Goal: Information Seeking & Learning: Learn about a topic

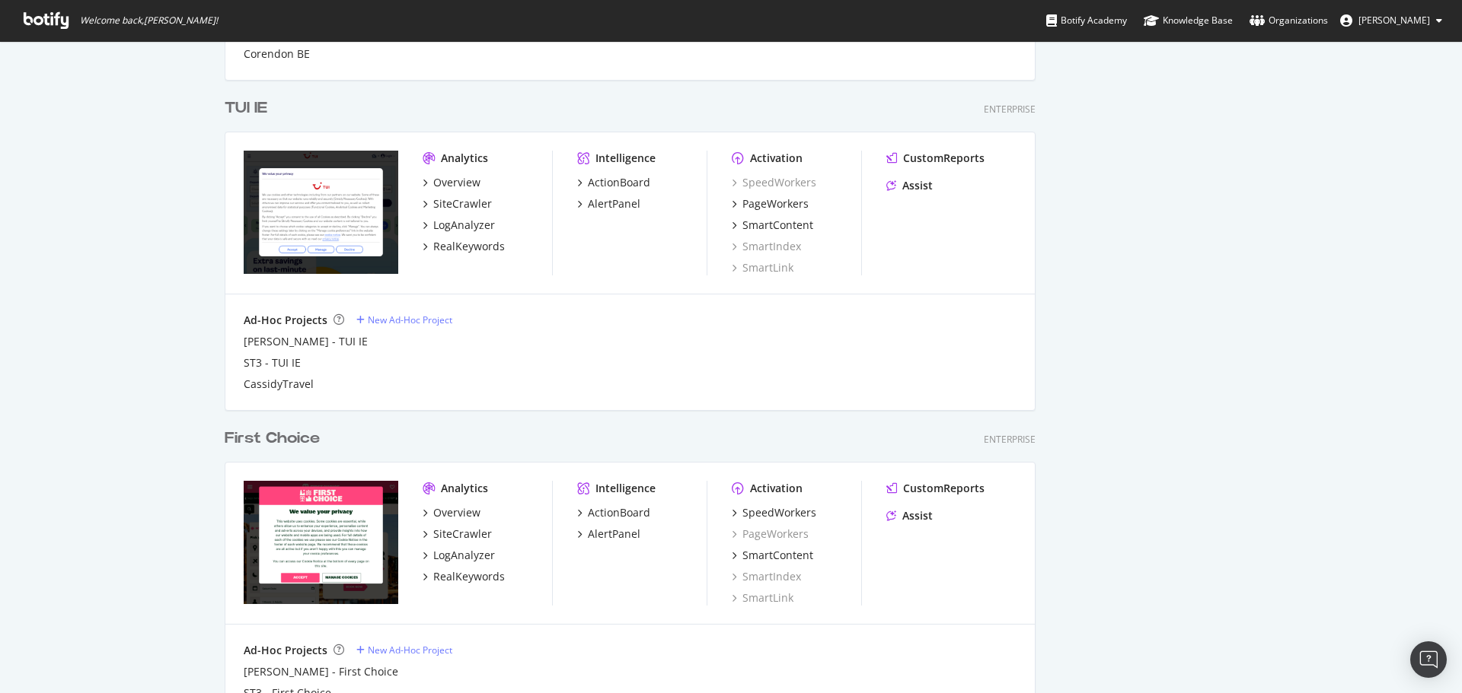
scroll to position [1839, 0]
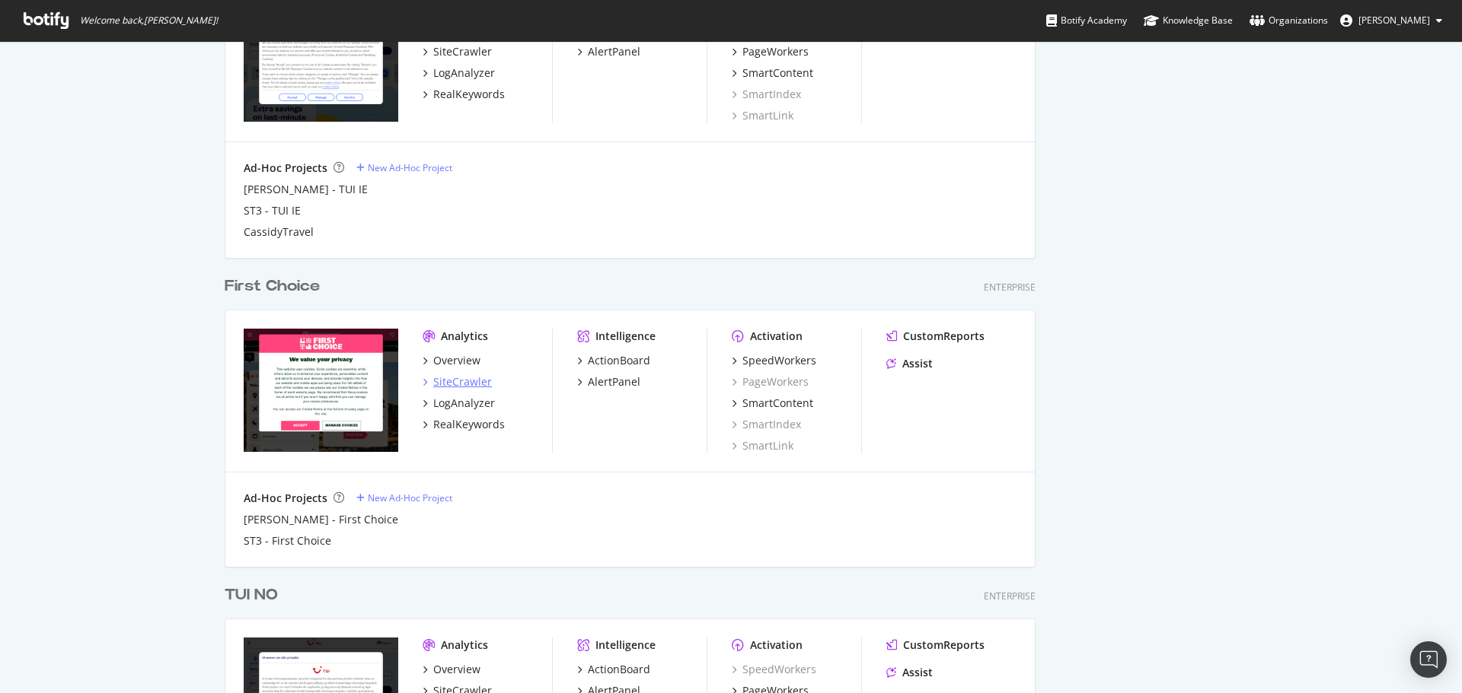
click at [471, 378] on div "SiteCrawler" at bounding box center [462, 382] width 59 height 15
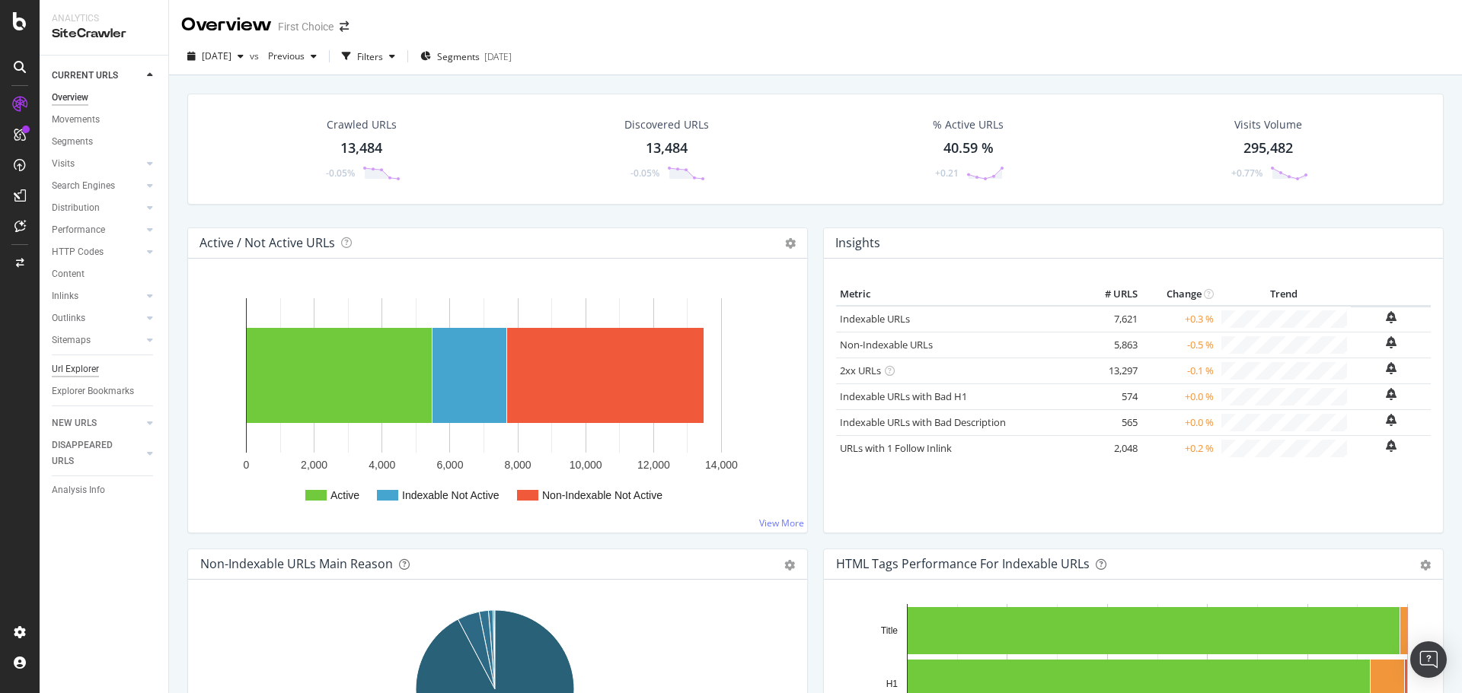
click at [84, 366] on div "Url Explorer" at bounding box center [75, 370] width 47 height 16
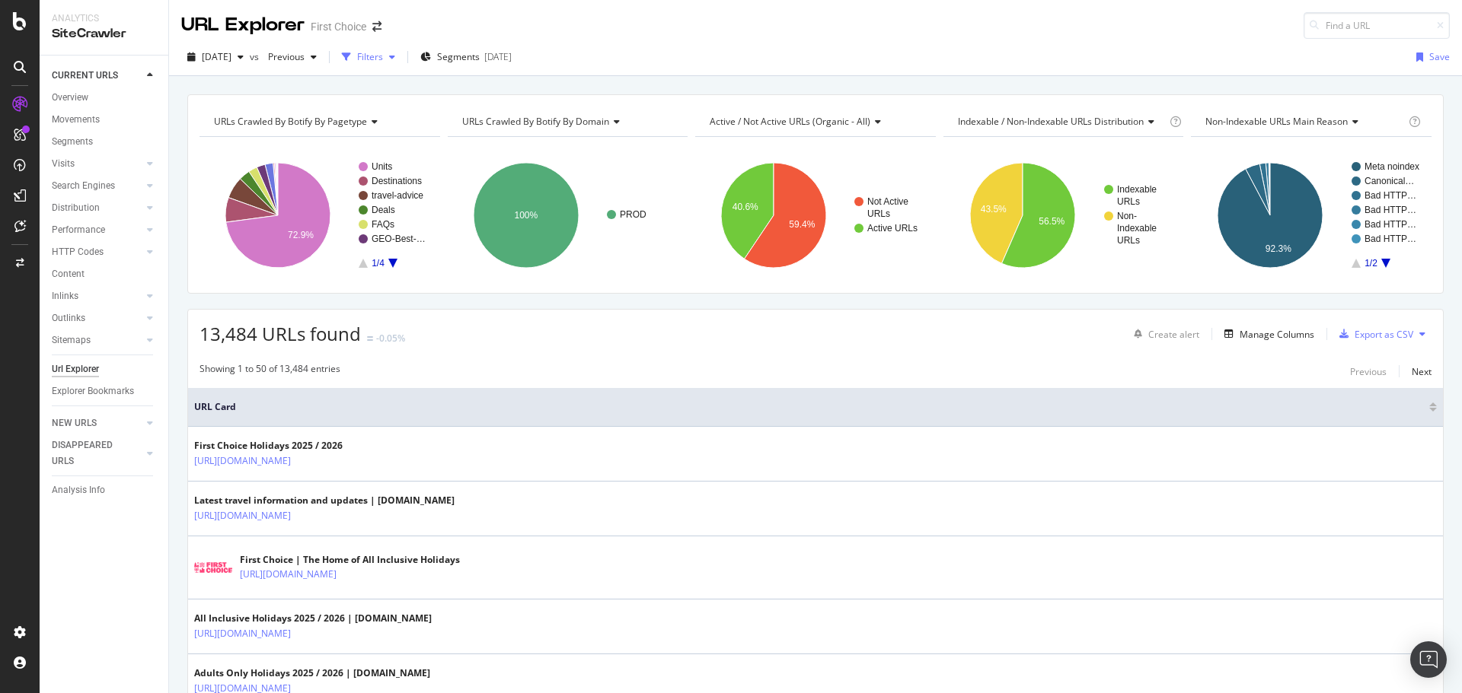
click at [383, 63] on div "Filters" at bounding box center [370, 56] width 26 height 13
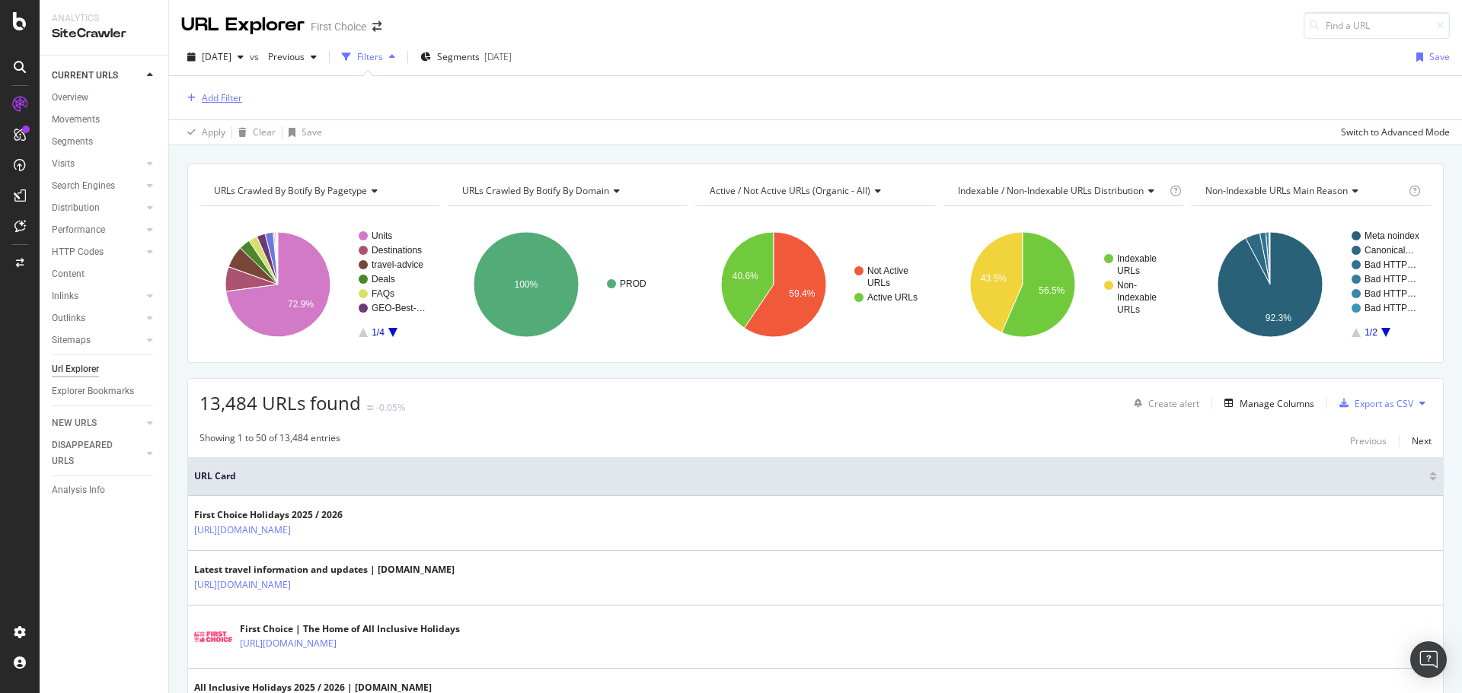
click at [219, 106] on div "Add Filter" at bounding box center [211, 98] width 61 height 17
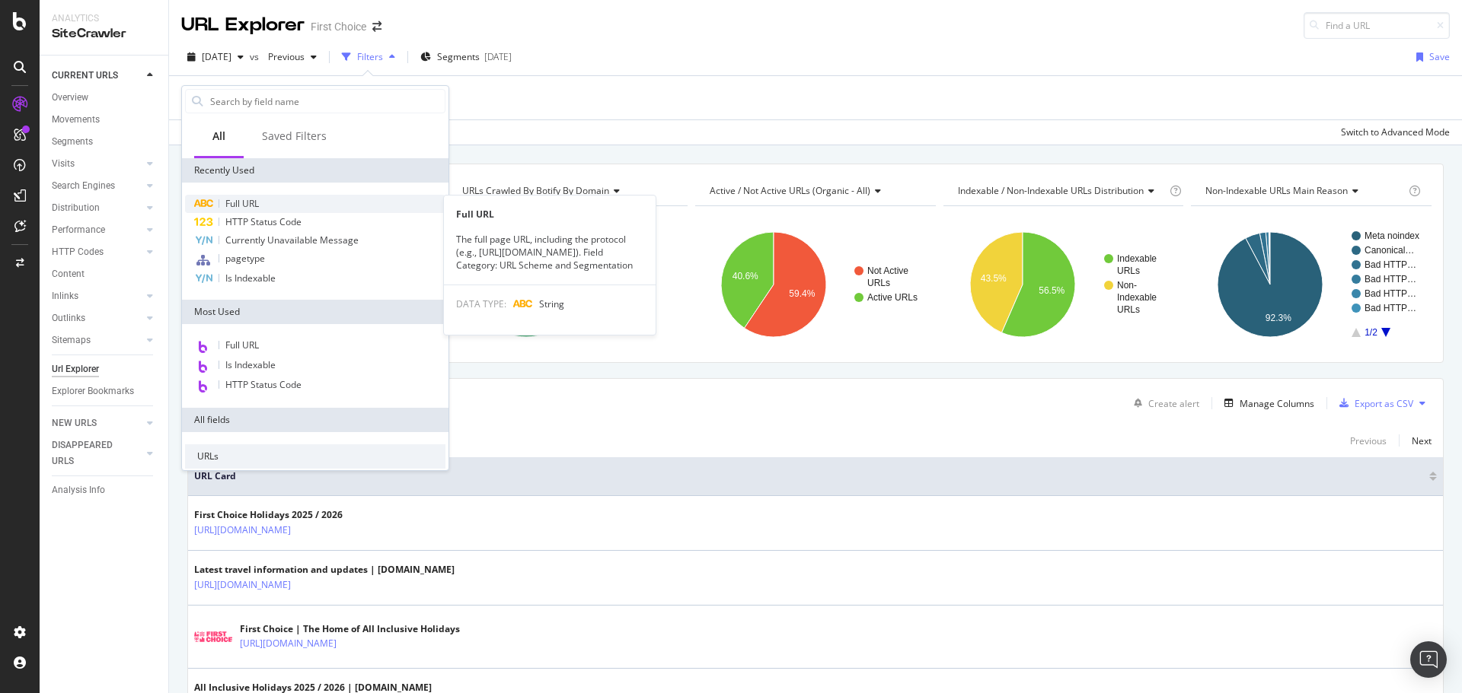
click at [253, 199] on span "Full URL" at bounding box center [241, 203] width 33 height 13
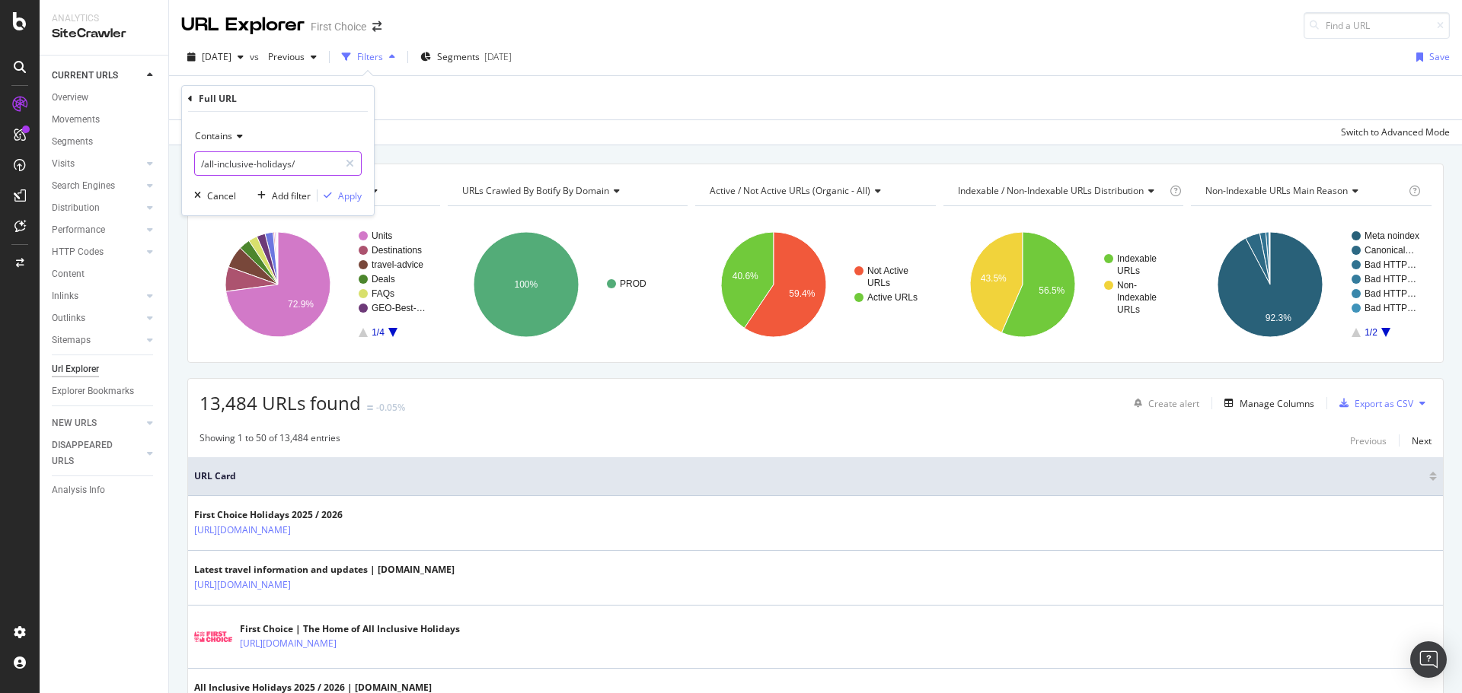
click at [303, 167] on input "/all-inclusive-holidays/" at bounding box center [267, 163] width 144 height 24
type input "/"
click at [303, 167] on input "text" at bounding box center [278, 163] width 166 height 24
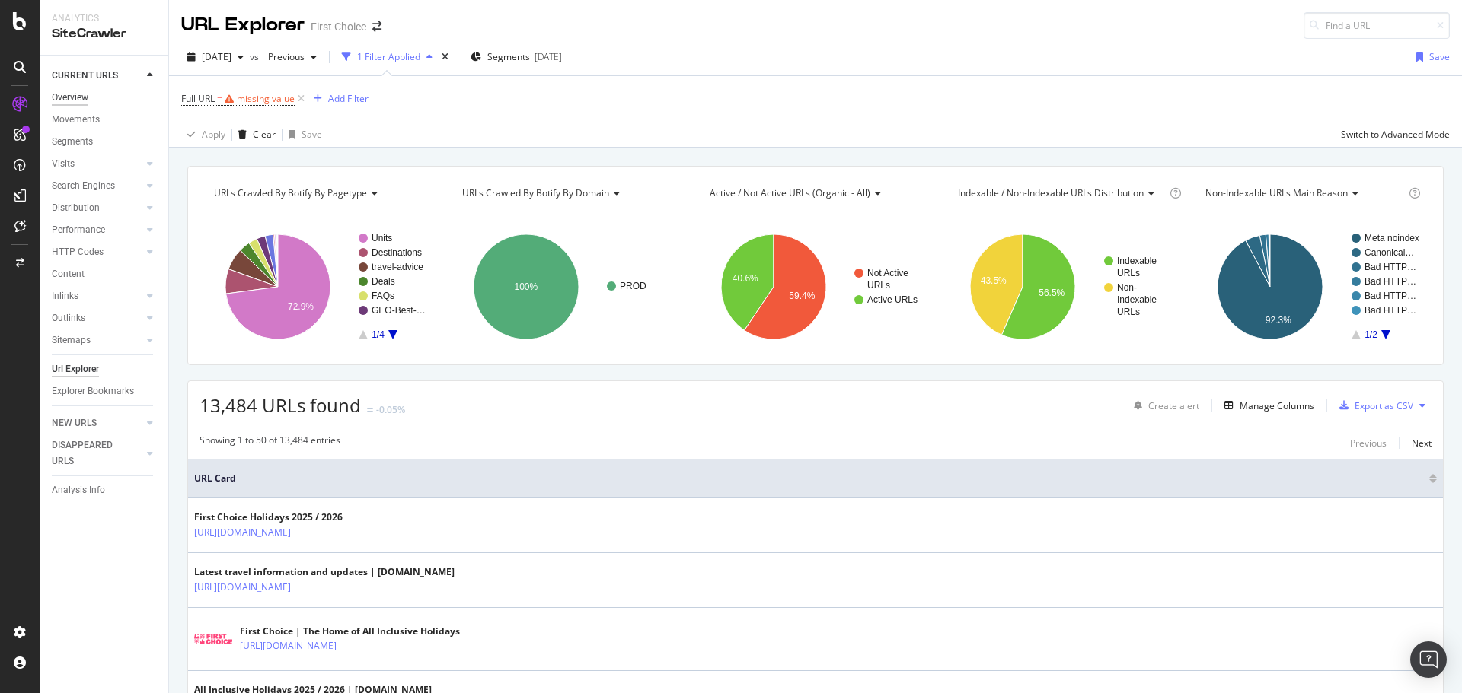
click at [84, 102] on div "Overview" at bounding box center [70, 98] width 37 height 16
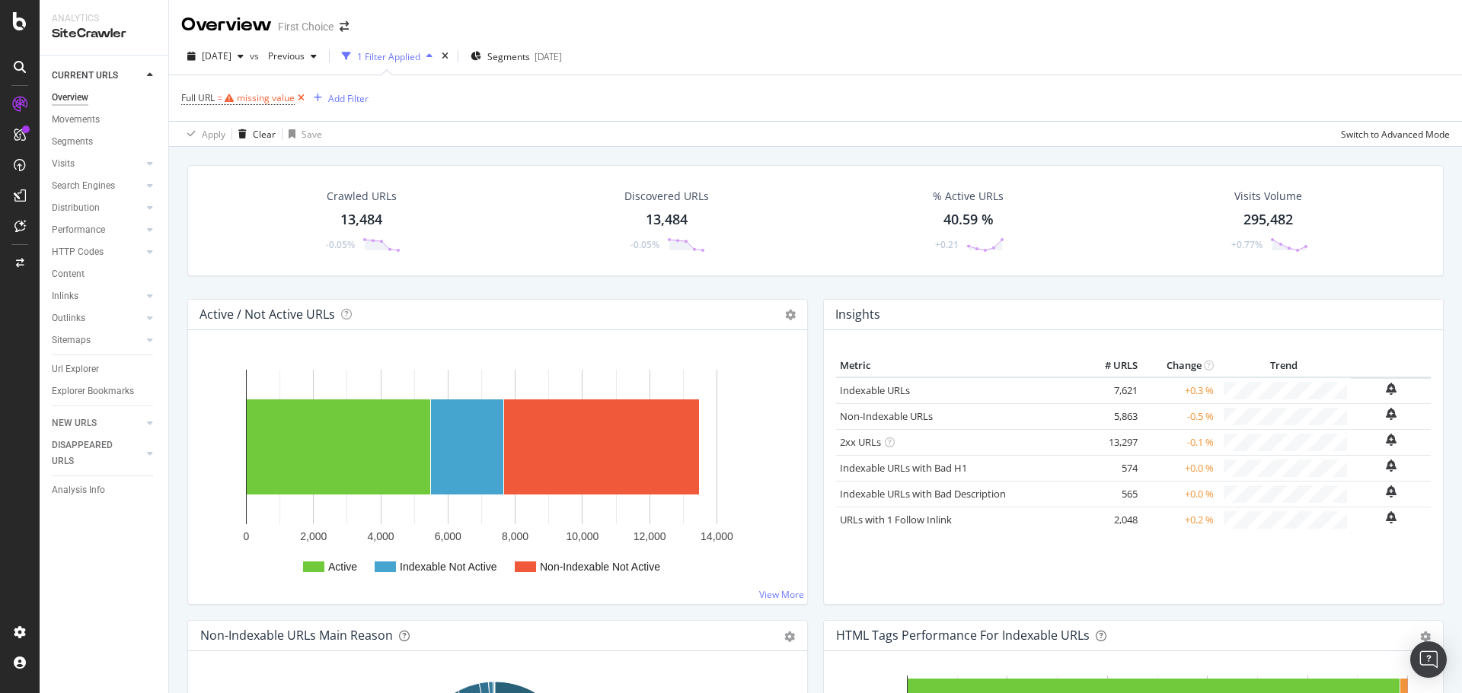
click at [300, 97] on icon at bounding box center [301, 98] width 13 height 15
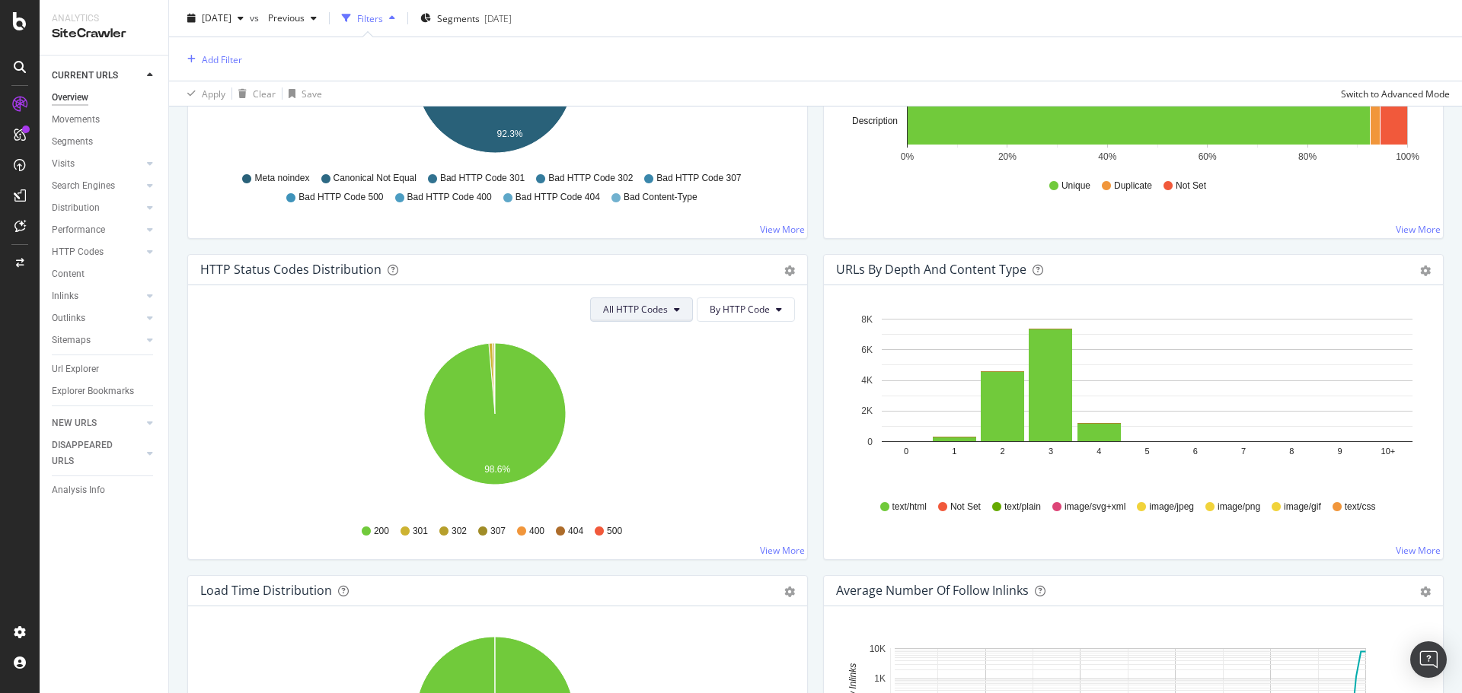
click at [677, 311] on button "All HTTP Codes" at bounding box center [641, 310] width 103 height 24
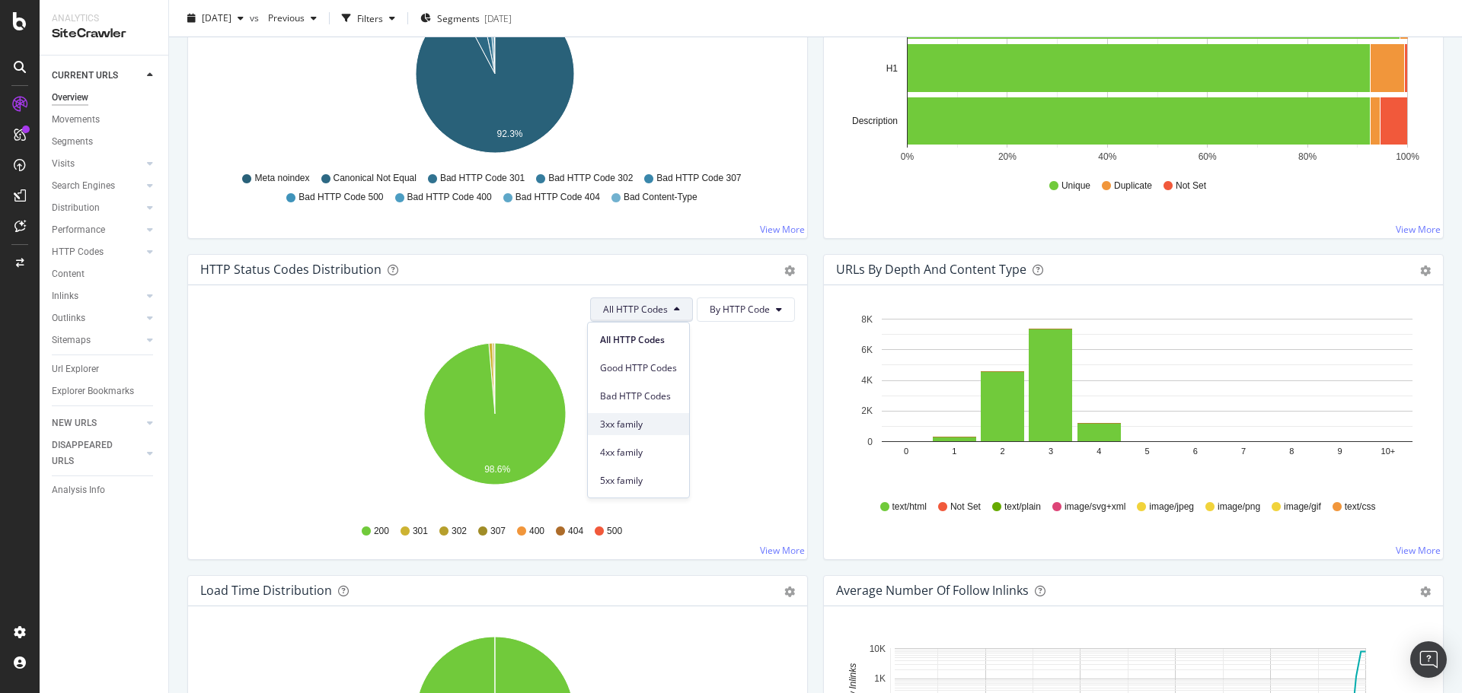
click at [655, 434] on div "3xx family" at bounding box center [638, 424] width 101 height 22
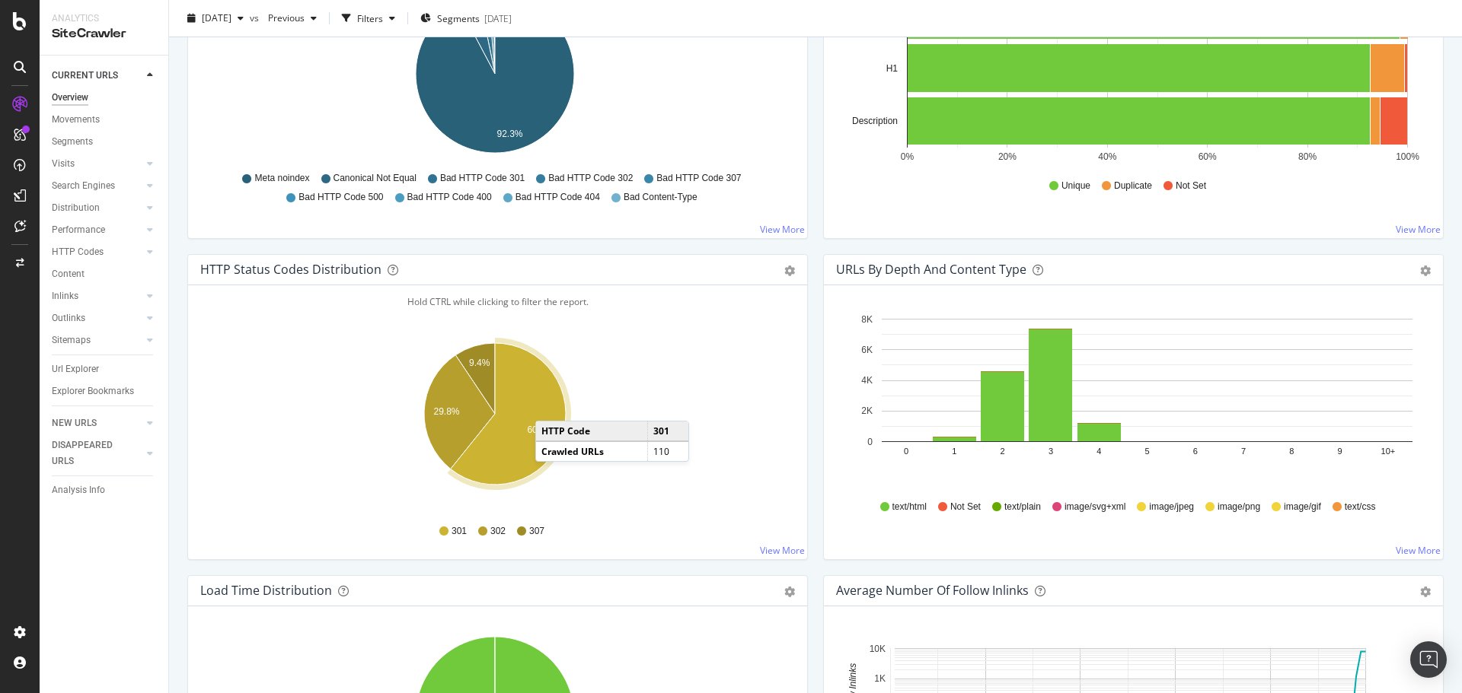
click at [550, 406] on icon "A chart." at bounding box center [508, 414] width 115 height 142
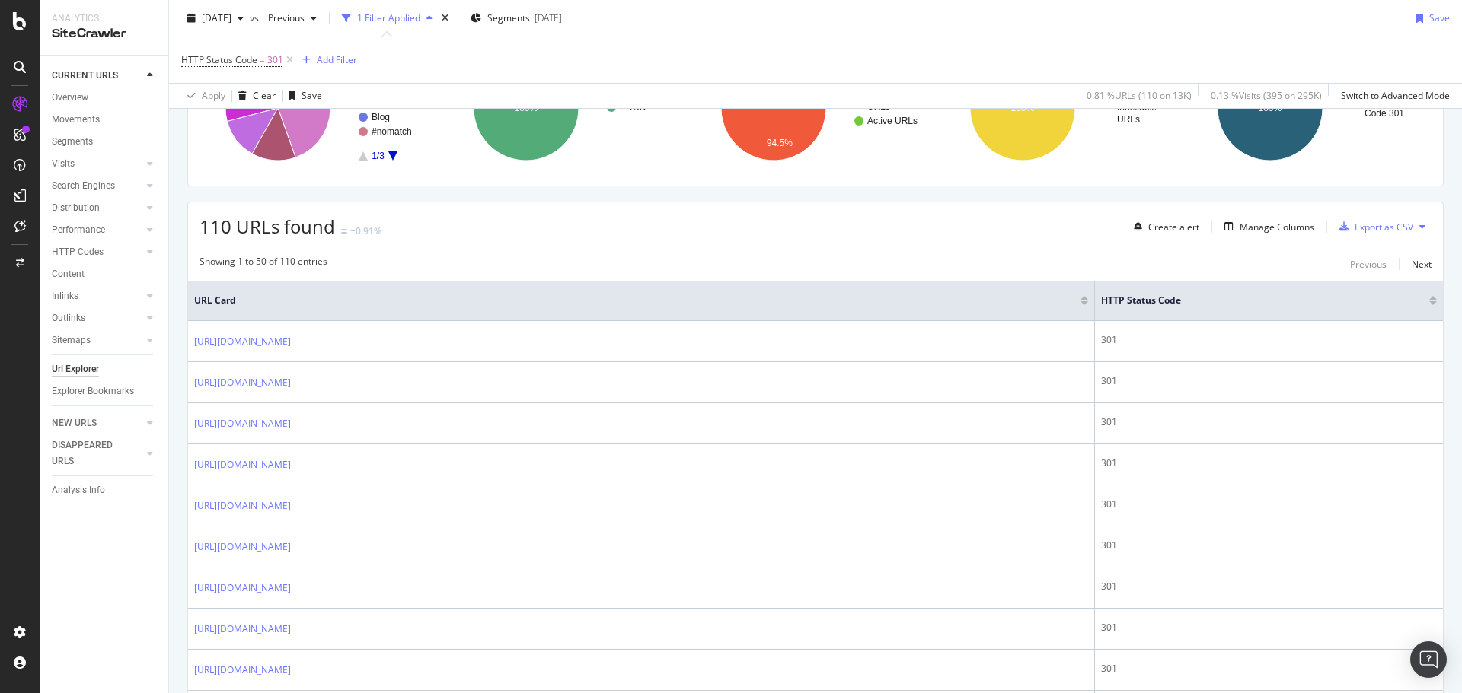
scroll to position [152, 0]
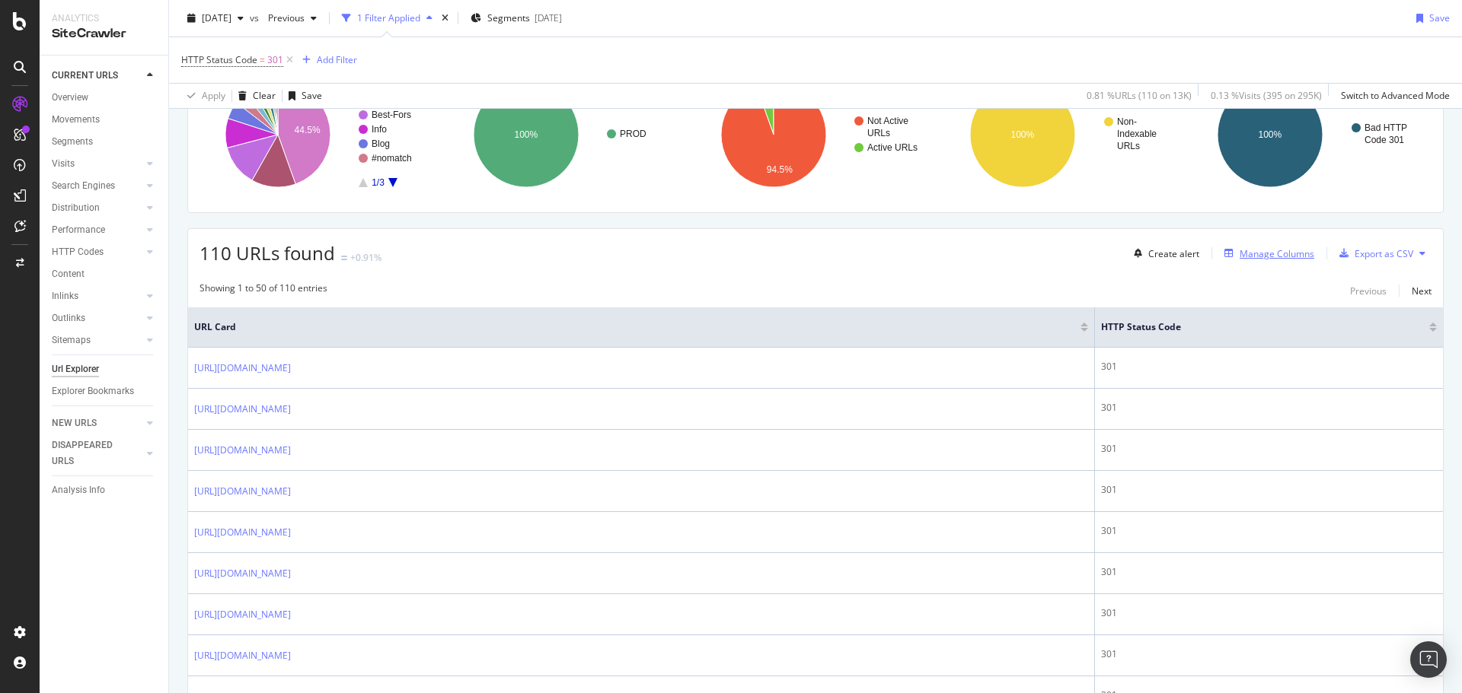
click at [1239, 258] on div "Manage Columns" at bounding box center [1276, 253] width 75 height 13
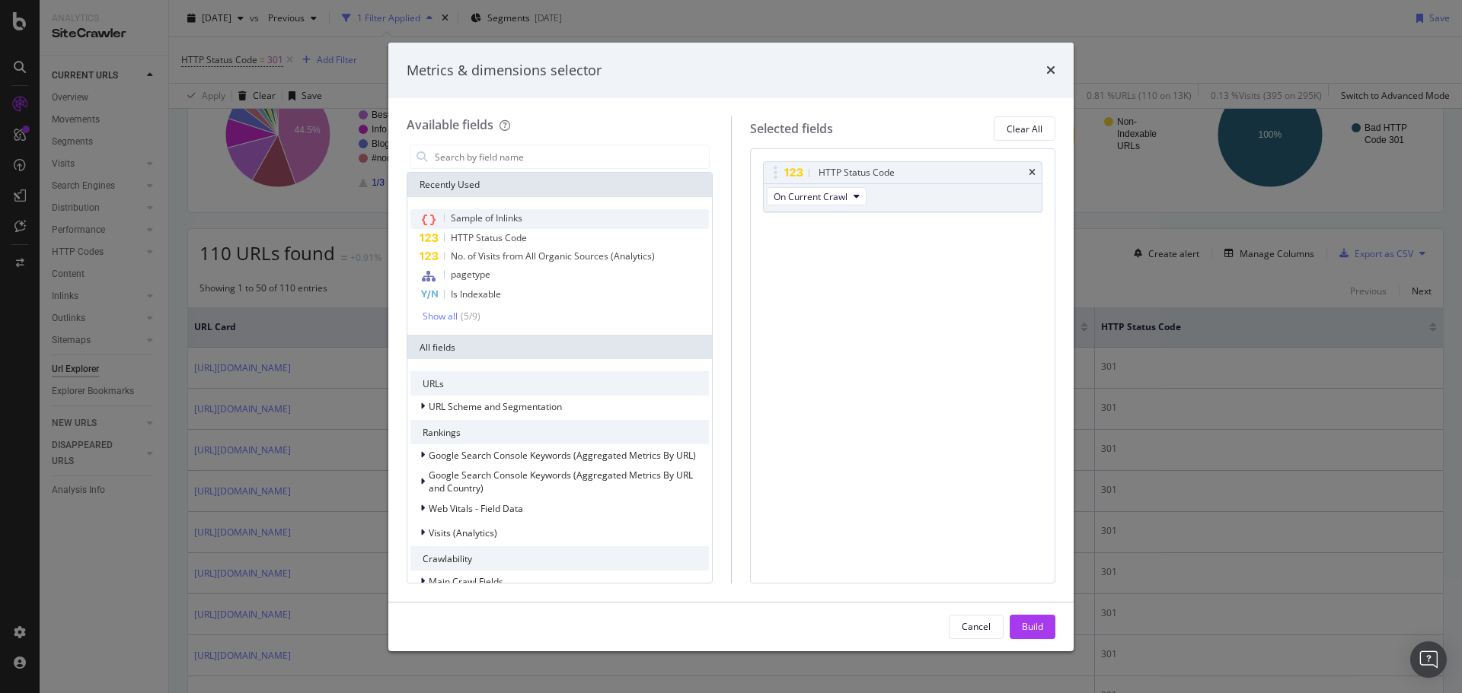
click at [524, 216] on div "Sample of Inlinks" at bounding box center [559, 219] width 298 height 20
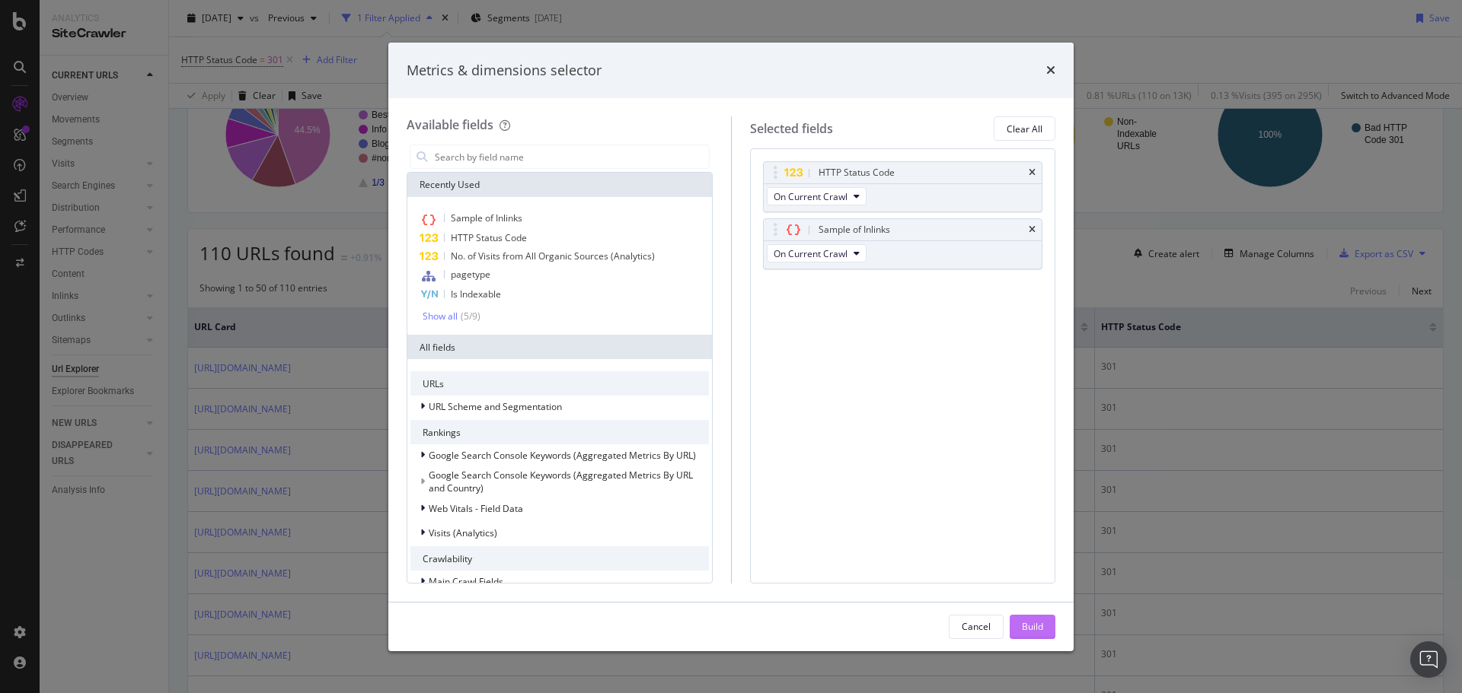
click at [1041, 627] on div "Build" at bounding box center [1032, 626] width 21 height 13
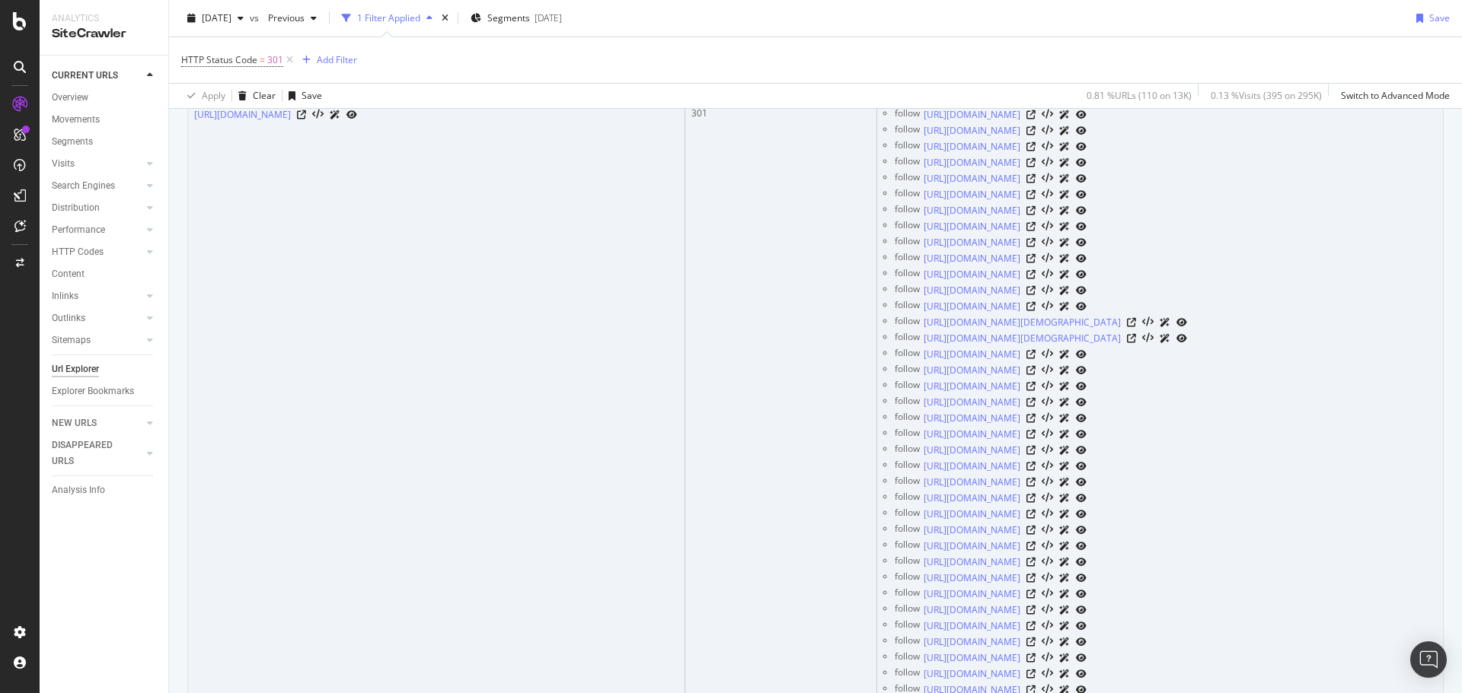
scroll to position [10048, 0]
click at [1035, 231] on icon at bounding box center [1030, 226] width 9 height 9
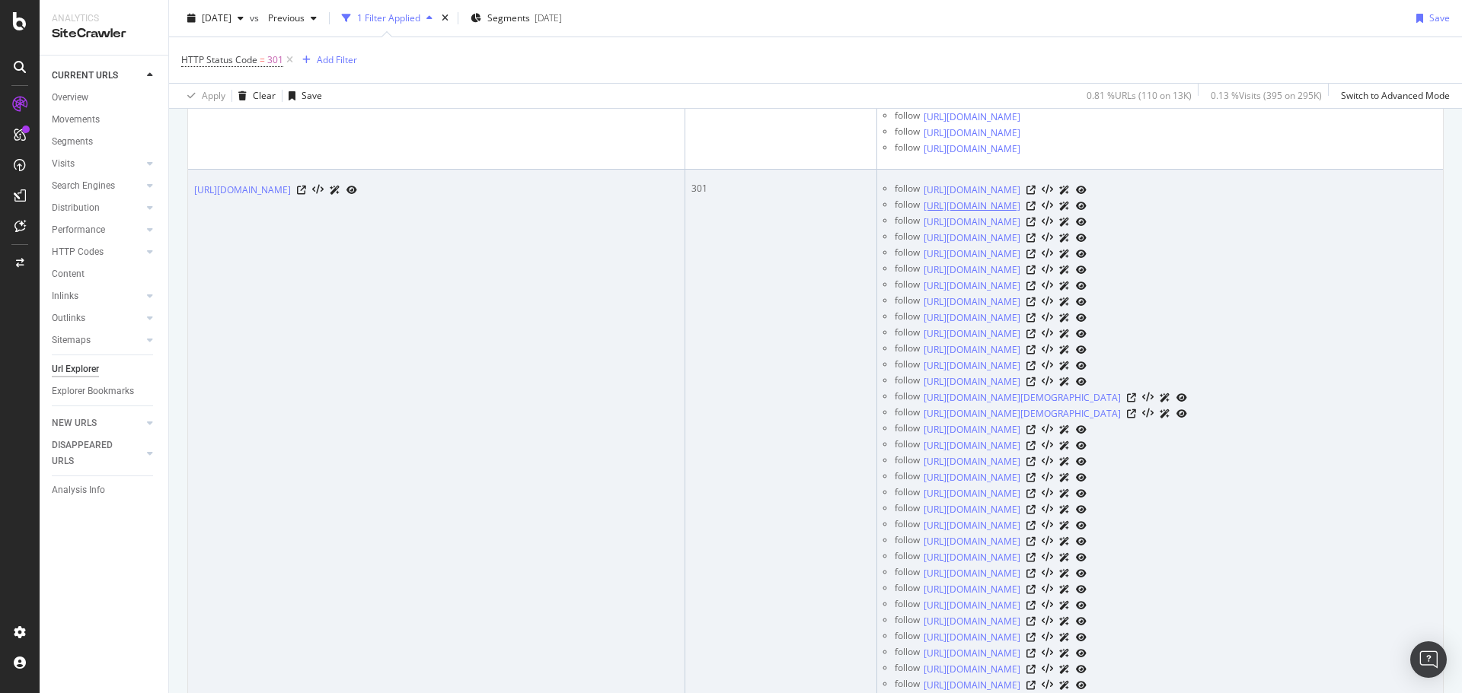
click at [1020, 214] on link "[URL][DOMAIN_NAME]" at bounding box center [971, 206] width 97 height 15
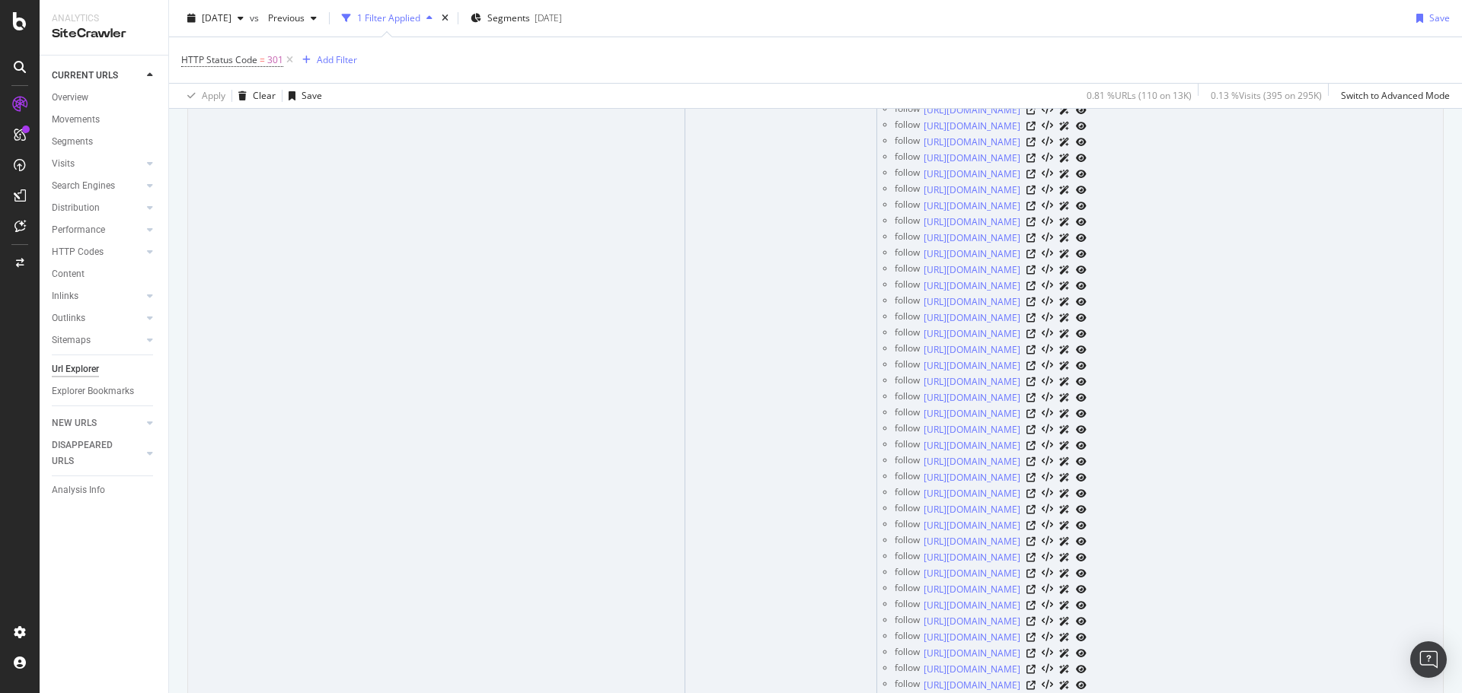
scroll to position [14159, 0]
click at [1035, 164] on icon at bounding box center [1030, 159] width 9 height 9
click at [1035, 325] on icon at bounding box center [1030, 320] width 9 height 9
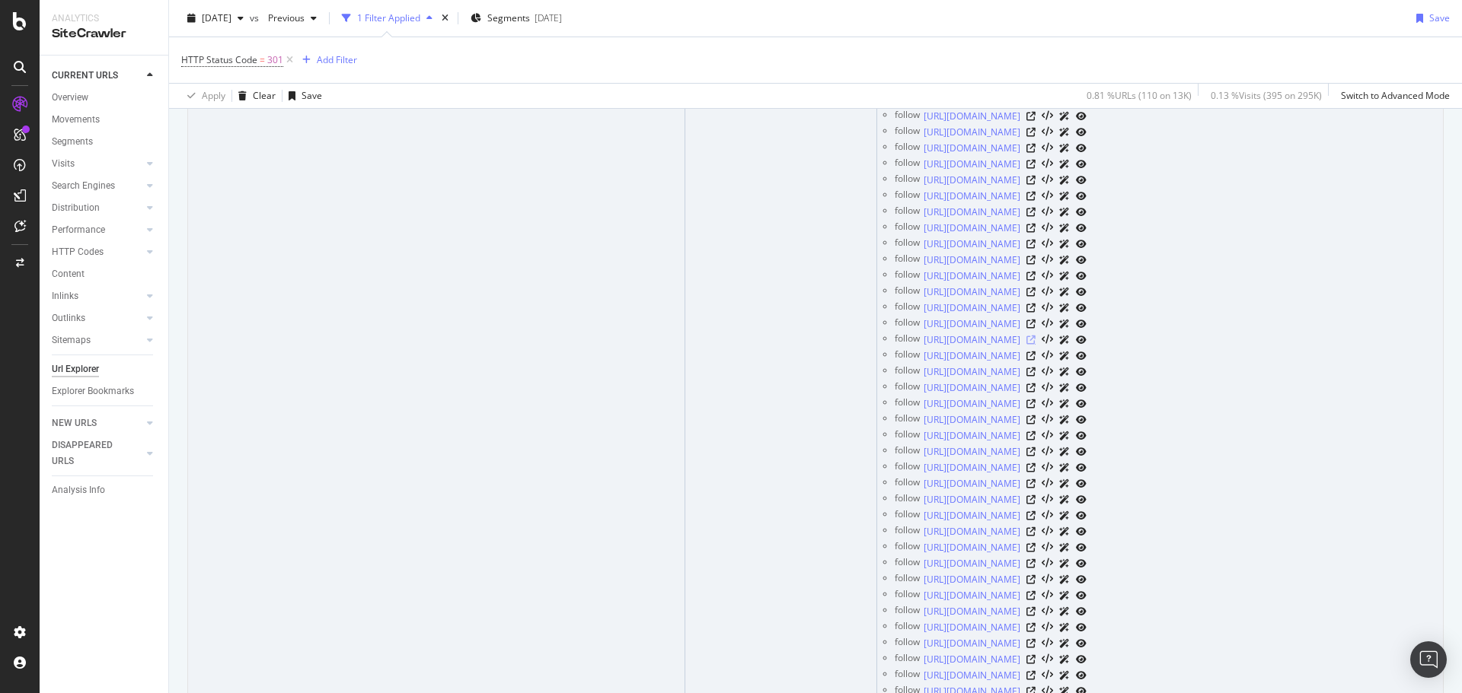
click at [1035, 345] on icon at bounding box center [1030, 340] width 9 height 9
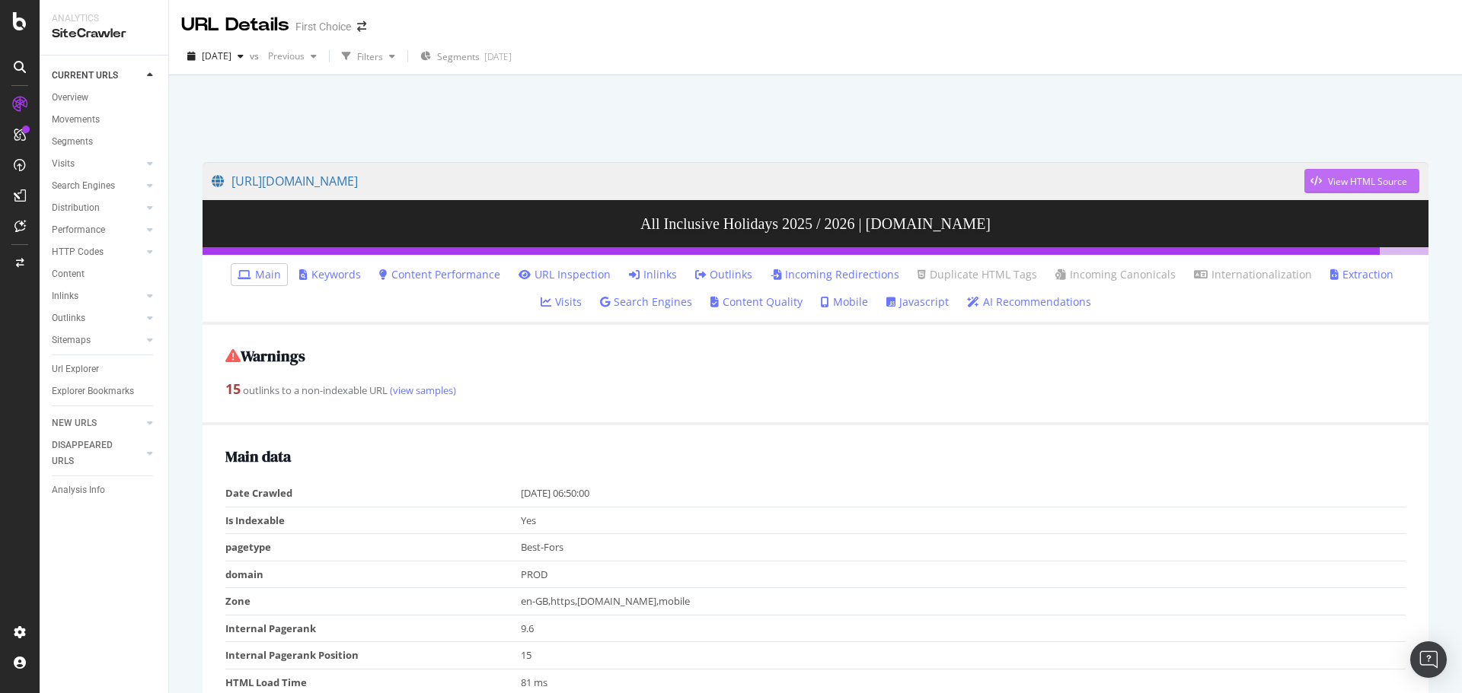
click at [1313, 186] on div "button" at bounding box center [1316, 181] width 24 height 9
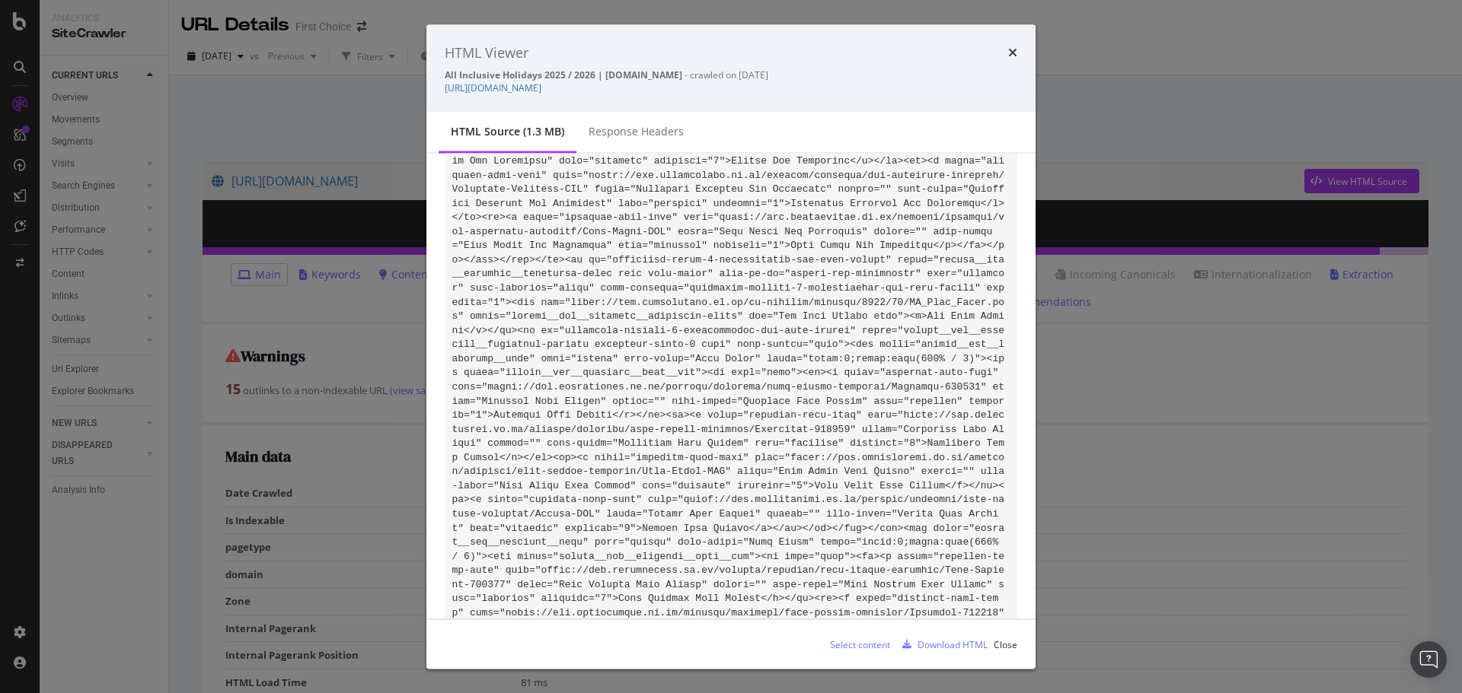
scroll to position [118800, 0]
click at [1012, 50] on icon "times" at bounding box center [1012, 52] width 9 height 12
